Goal: Task Accomplishment & Management: Use online tool/utility

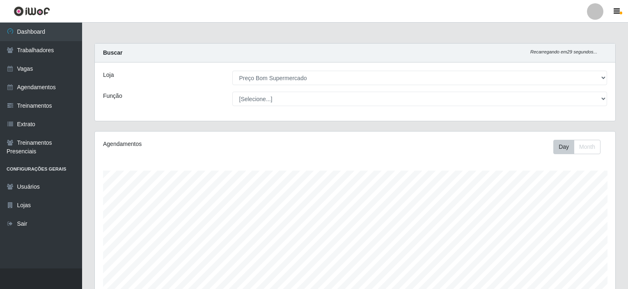
select select "387"
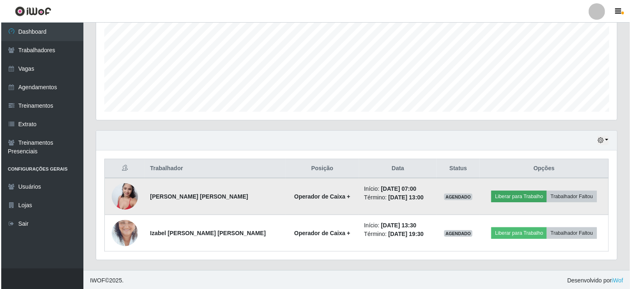
scroll to position [170, 521]
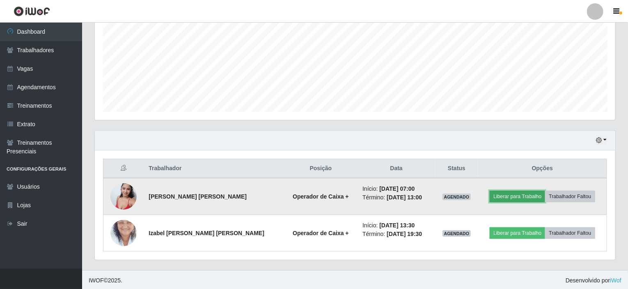
click at [514, 195] on button "Liberar para Trabalho" at bounding box center [517, 197] width 55 height 12
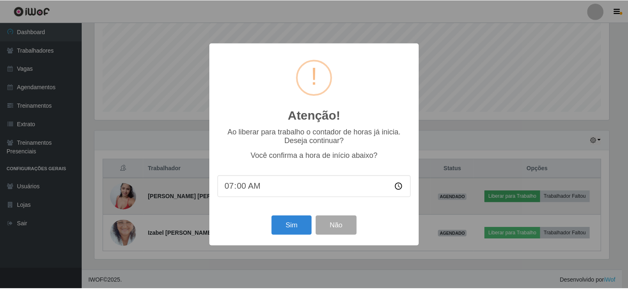
scroll to position [170, 518]
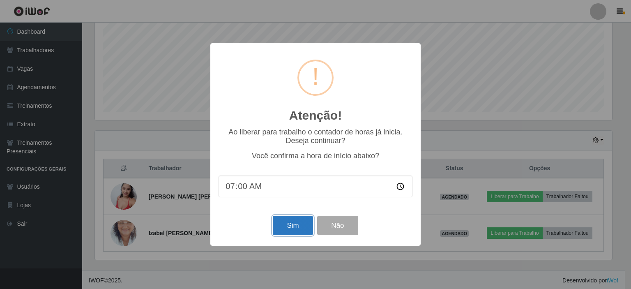
click at [291, 228] on button "Sim" at bounding box center [293, 225] width 40 height 19
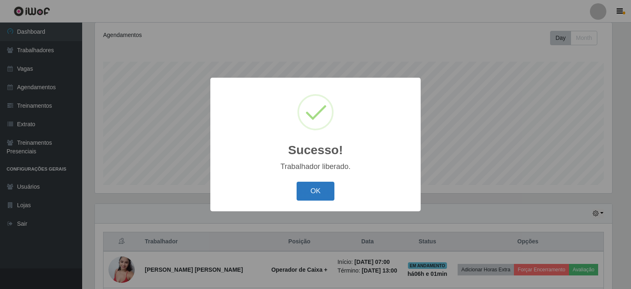
click at [318, 186] on button "OK" at bounding box center [316, 191] width 38 height 19
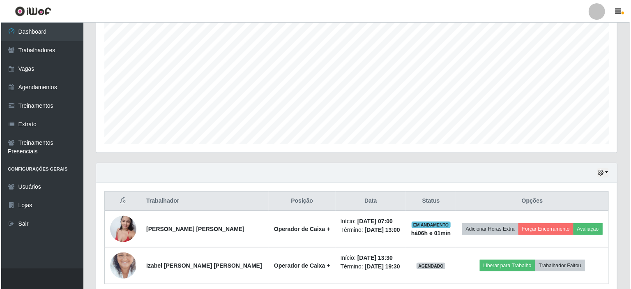
scroll to position [182, 0]
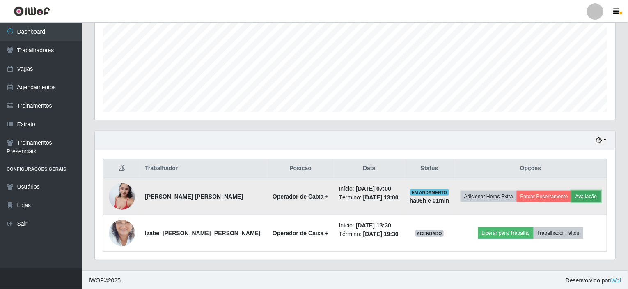
click at [580, 192] on button "Avaliação" at bounding box center [586, 197] width 29 height 12
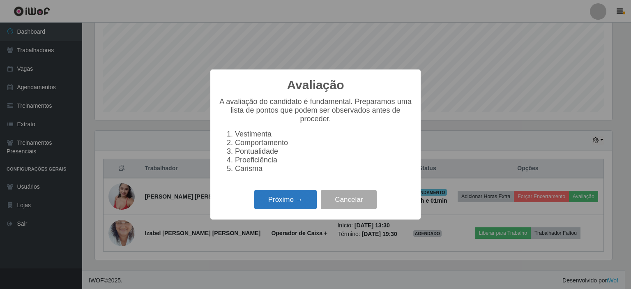
click at [291, 201] on button "Próximo →" at bounding box center [285, 199] width 62 height 19
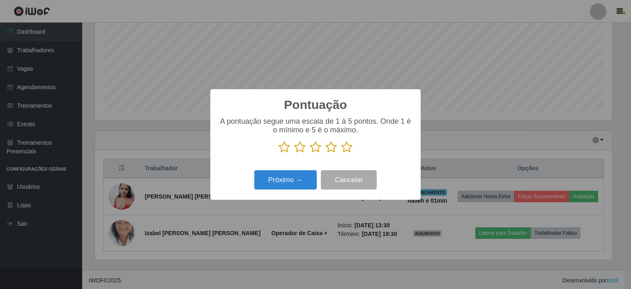
scroll to position [410586, 410239]
click at [342, 147] on icon at bounding box center [347, 147] width 12 height 12
click at [341, 153] on input "radio" at bounding box center [341, 153] width 0 height 0
click at [282, 184] on button "Próximo →" at bounding box center [285, 179] width 62 height 19
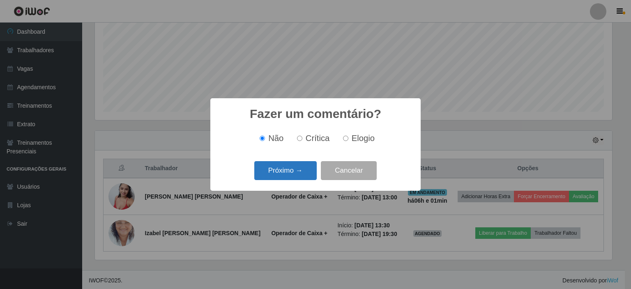
click at [282, 173] on button "Próximo →" at bounding box center [285, 170] width 62 height 19
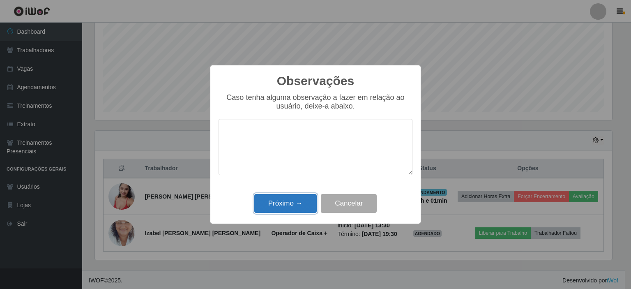
click at [279, 209] on button "Próximo →" at bounding box center [285, 203] width 62 height 19
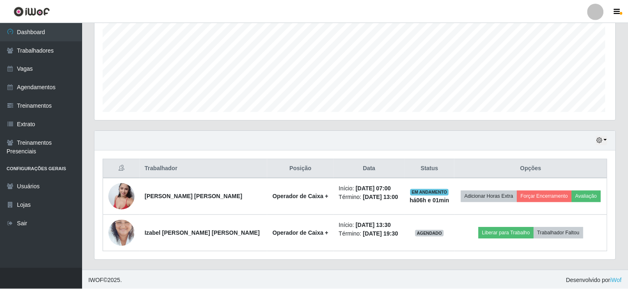
scroll to position [170, 521]
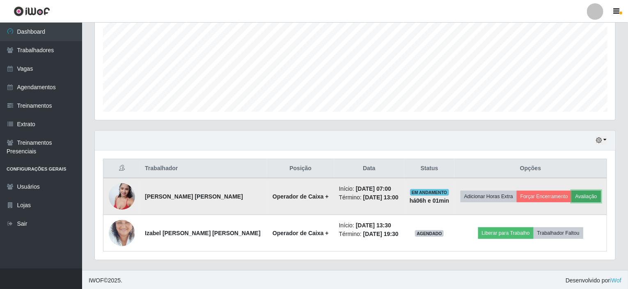
click at [585, 194] on button "Avaliação" at bounding box center [586, 197] width 29 height 12
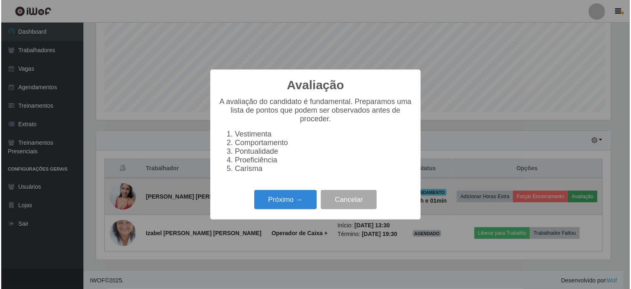
scroll to position [170, 518]
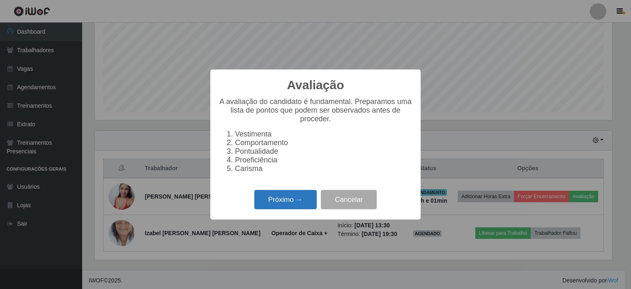
click at [281, 204] on button "Próximo →" at bounding box center [285, 199] width 62 height 19
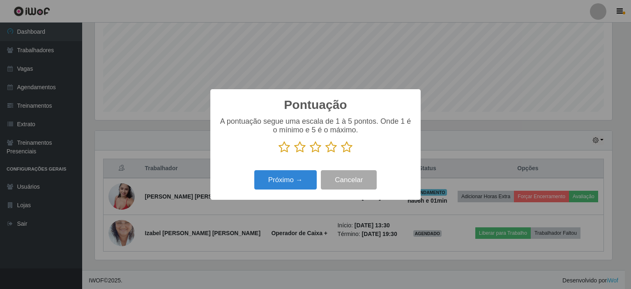
scroll to position [410586, 410239]
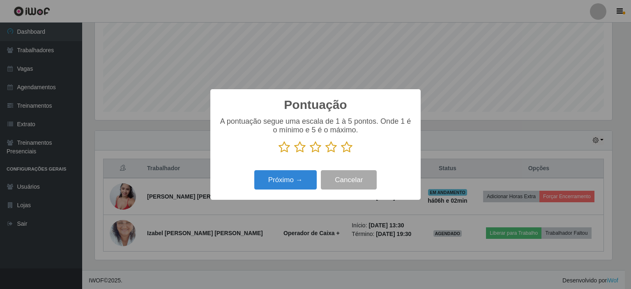
click at [348, 146] on icon at bounding box center [347, 147] width 12 height 12
click at [341, 153] on input "radio" at bounding box center [341, 153] width 0 height 0
click at [291, 182] on button "Próximo →" at bounding box center [285, 179] width 62 height 19
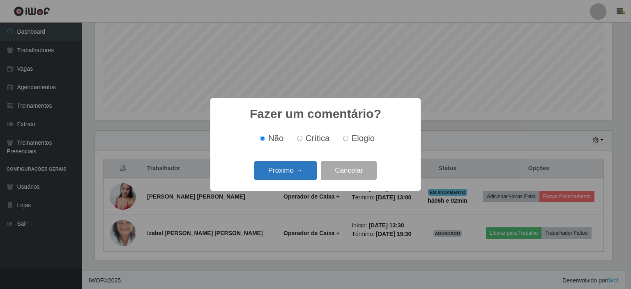
click at [285, 170] on button "Próximo →" at bounding box center [285, 170] width 62 height 19
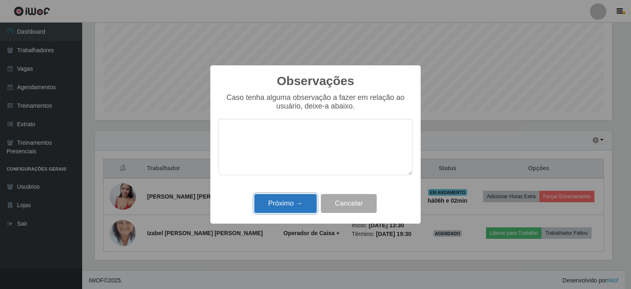
click at [276, 207] on button "Próximo →" at bounding box center [285, 203] width 62 height 19
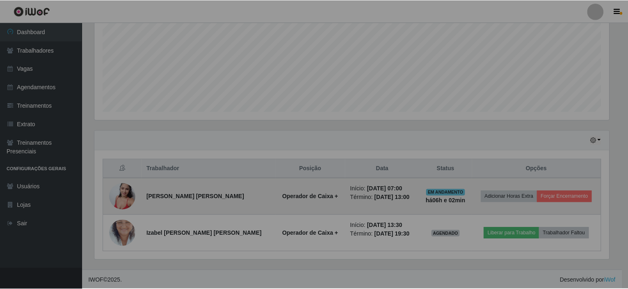
scroll to position [170, 521]
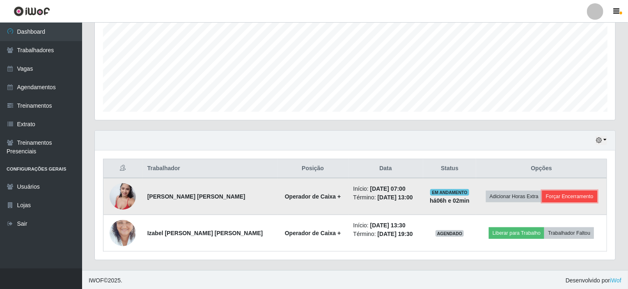
click at [562, 195] on button "Forçar Encerramento" at bounding box center [570, 197] width 55 height 12
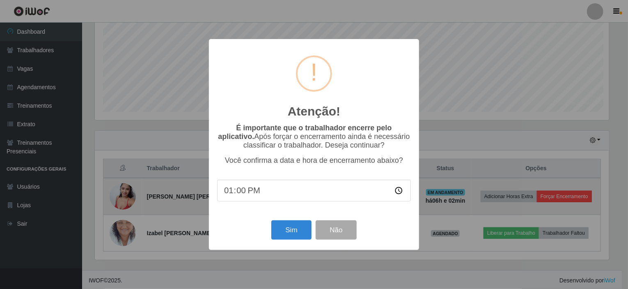
scroll to position [170, 518]
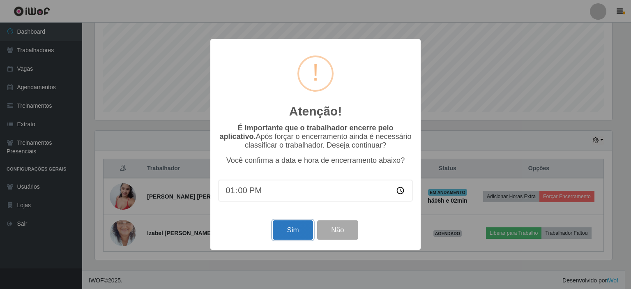
click at [297, 230] on button "Sim" at bounding box center [293, 229] width 40 height 19
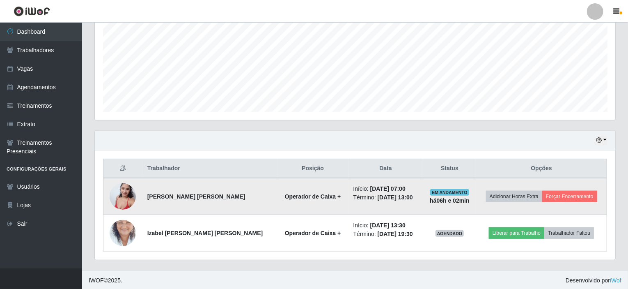
scroll to position [0, 0]
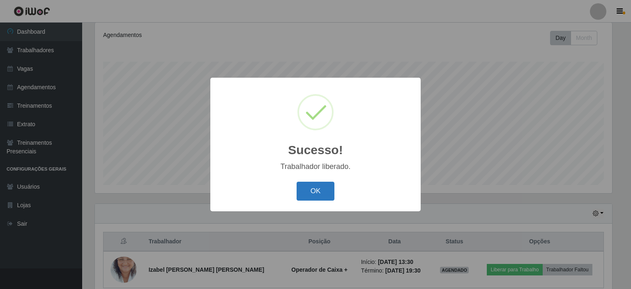
click at [315, 186] on button "OK" at bounding box center [316, 191] width 38 height 19
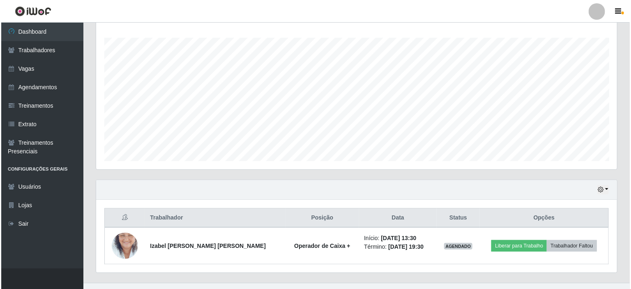
scroll to position [145, 0]
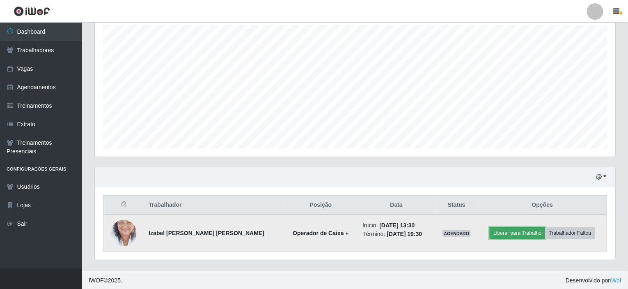
click at [519, 231] on button "Liberar para Trabalho" at bounding box center [517, 233] width 55 height 12
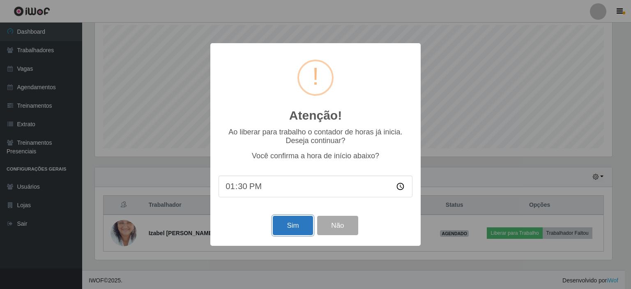
click at [296, 232] on button "Sim" at bounding box center [293, 225] width 40 height 19
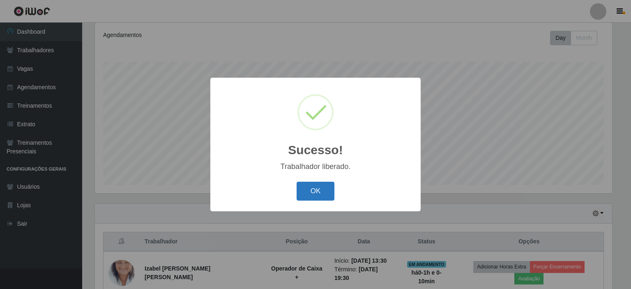
click at [316, 193] on button "OK" at bounding box center [316, 191] width 38 height 19
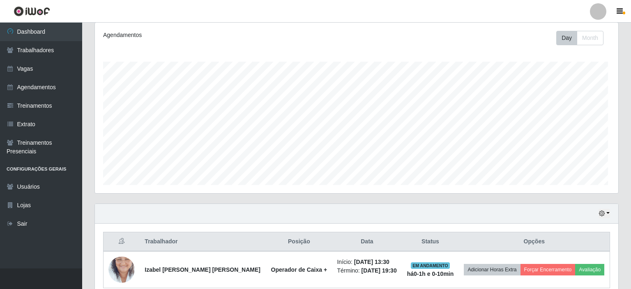
scroll to position [170, 521]
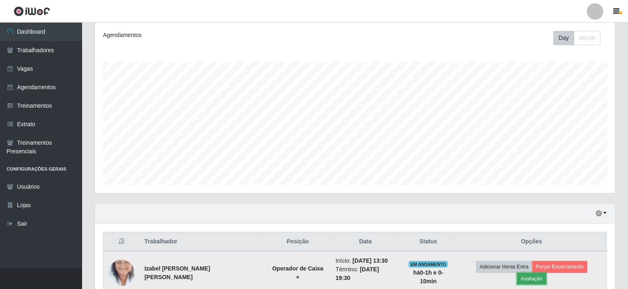
click at [547, 273] on button "Avaliação" at bounding box center [532, 279] width 29 height 12
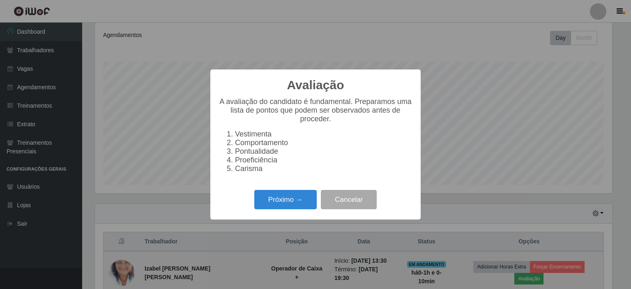
scroll to position [170, 518]
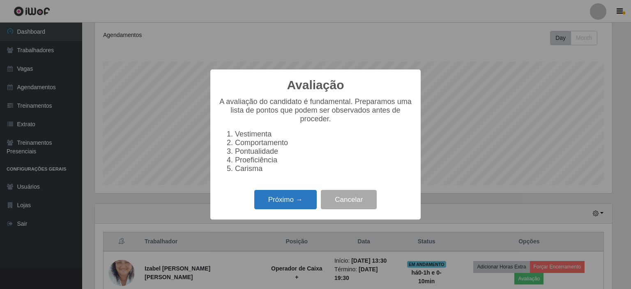
click at [278, 202] on button "Próximo →" at bounding box center [285, 199] width 62 height 19
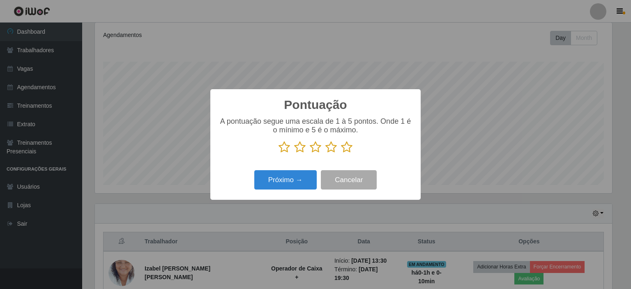
click at [345, 146] on icon at bounding box center [347, 147] width 12 height 12
click at [341, 153] on input "radio" at bounding box center [341, 153] width 0 height 0
click at [302, 175] on button "Próximo →" at bounding box center [285, 179] width 62 height 19
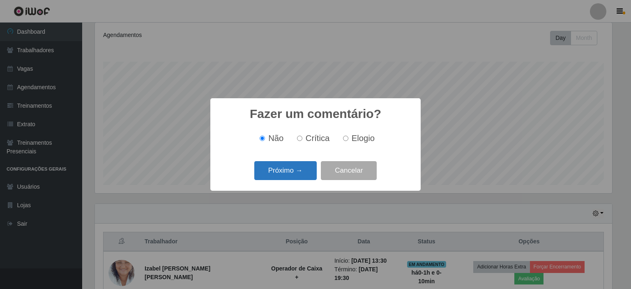
click at [286, 170] on button "Próximo →" at bounding box center [285, 170] width 62 height 19
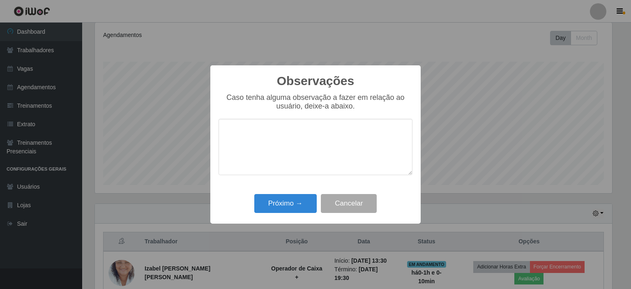
click at [262, 163] on textarea at bounding box center [316, 147] width 194 height 56
type textarea "F"
click at [273, 204] on button "Próximo →" at bounding box center [285, 203] width 62 height 19
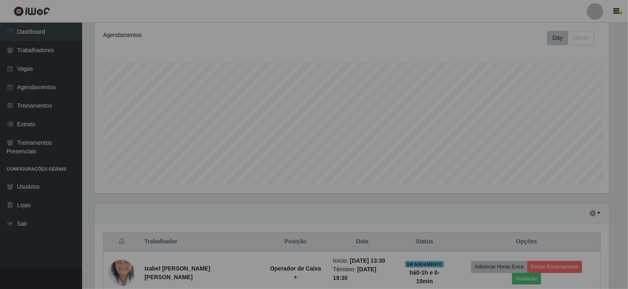
scroll to position [170, 521]
